Goal: Information Seeking & Learning: Learn about a topic

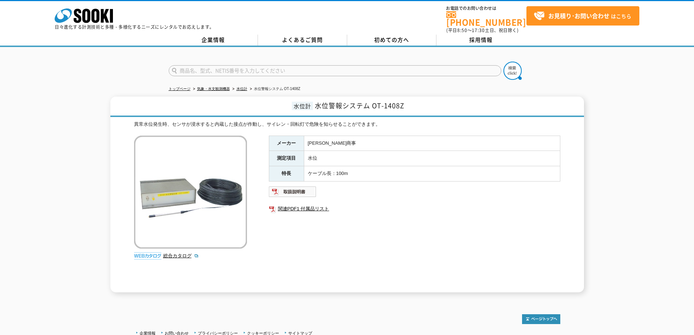
click at [157, 253] on img at bounding box center [147, 255] width 27 height 7
click at [176, 253] on link "総合カタログ" at bounding box center [181, 255] width 36 height 5
